Goal: Task Accomplishment & Management: Use online tool/utility

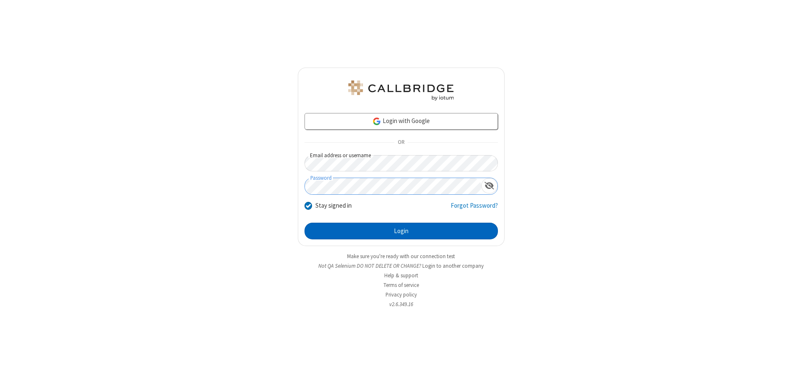
click at [401, 231] on button "Login" at bounding box center [400, 231] width 193 height 17
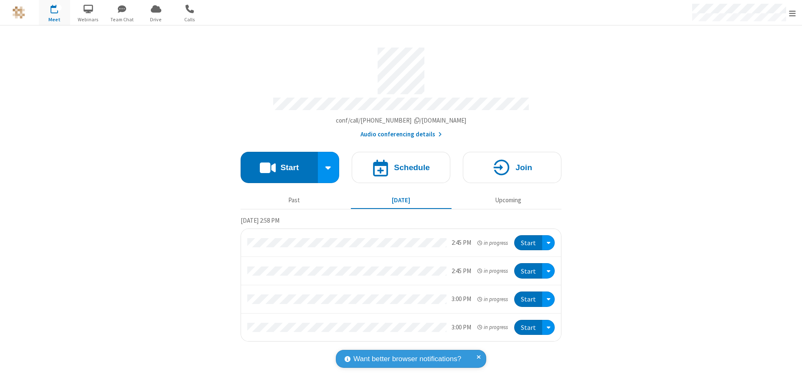
click at [792, 13] on span "Open menu" at bounding box center [792, 13] width 7 height 8
click at [54, 13] on span "button" at bounding box center [54, 9] width 31 height 14
click at [401, 164] on h4 "Schedule" at bounding box center [412, 168] width 36 height 8
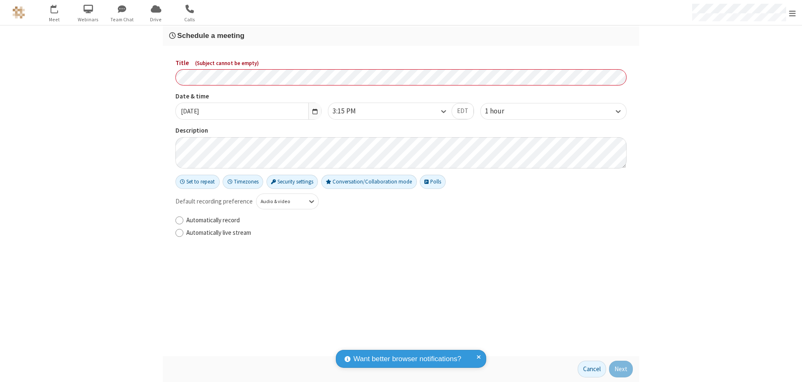
click at [401, 35] on h3 "Schedule a meeting" at bounding box center [400, 36] width 463 height 8
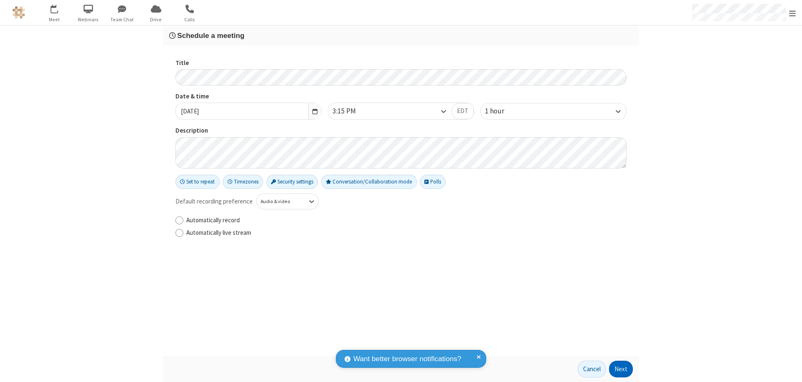
click at [621, 369] on button "Next" at bounding box center [621, 369] width 24 height 17
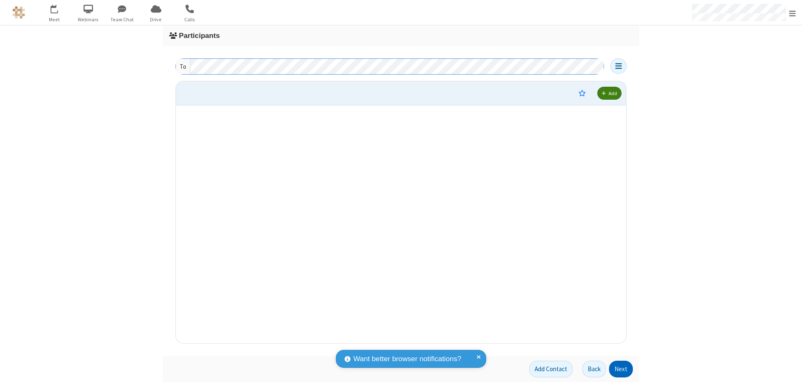
click at [621, 369] on button "Next" at bounding box center [621, 369] width 24 height 17
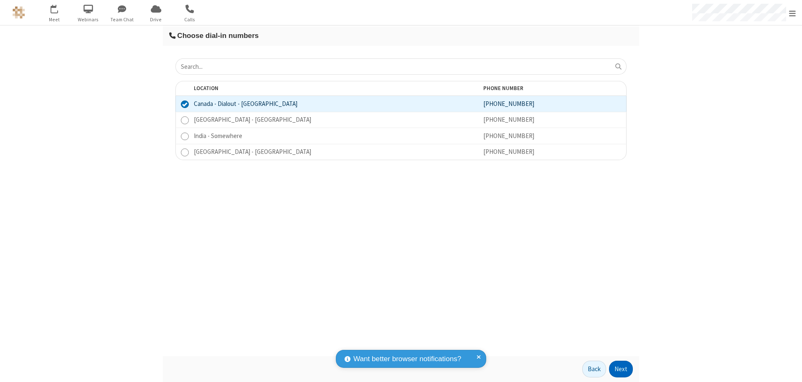
click at [621, 369] on button "Next" at bounding box center [621, 369] width 24 height 17
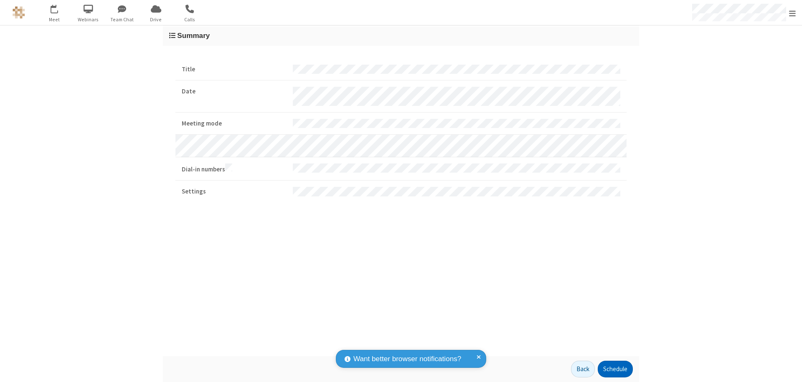
click at [615, 369] on button "Schedule" at bounding box center [614, 369] width 35 height 17
